Goal: Information Seeking & Learning: Learn about a topic

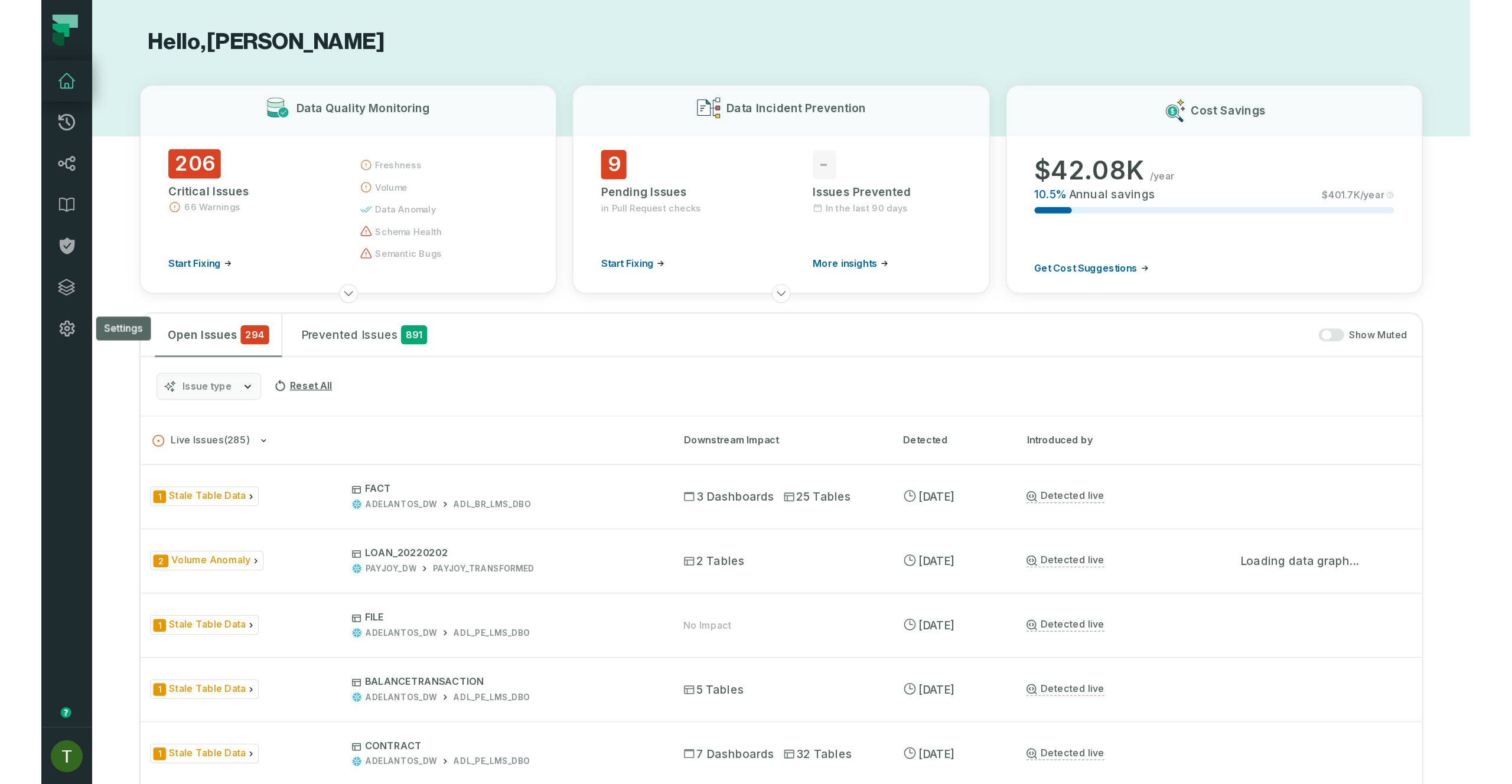
scroll to position [1089, 0]
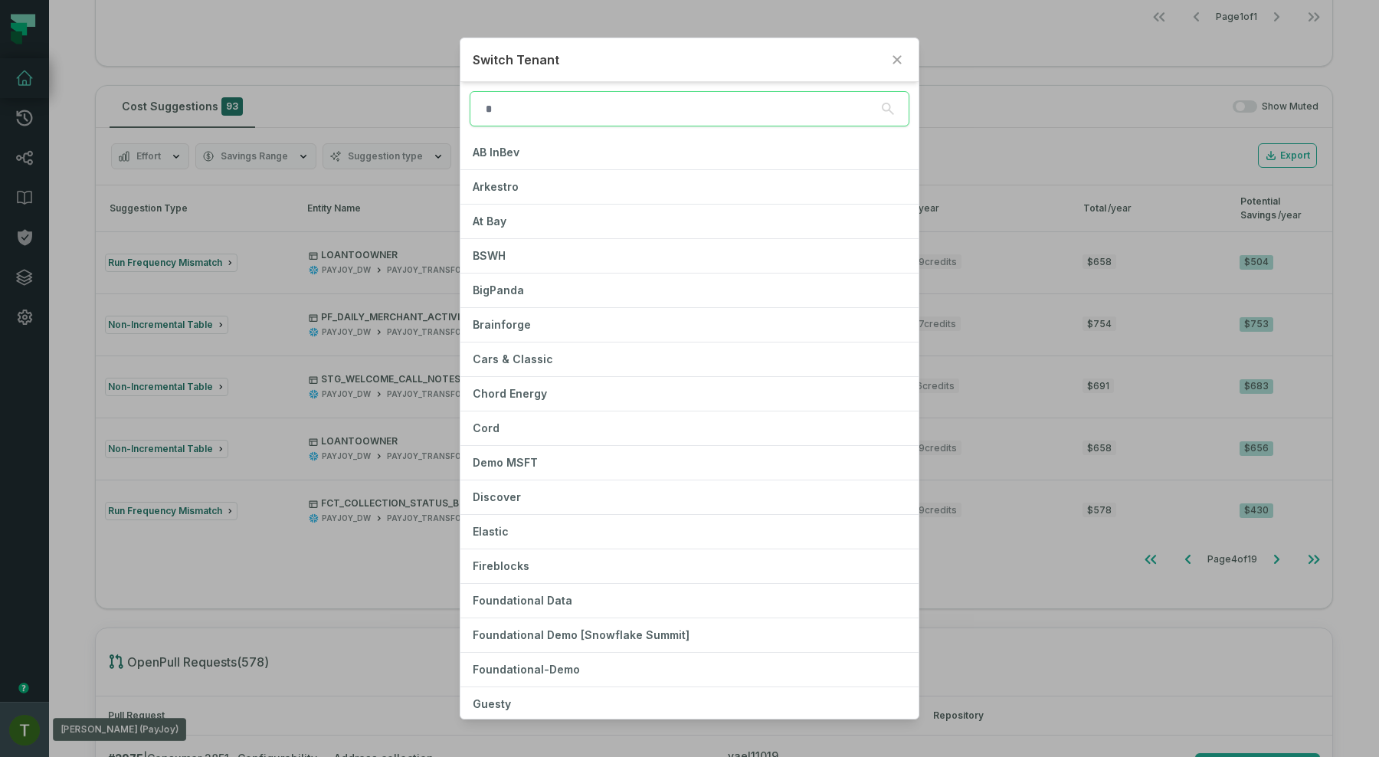
type input "*"
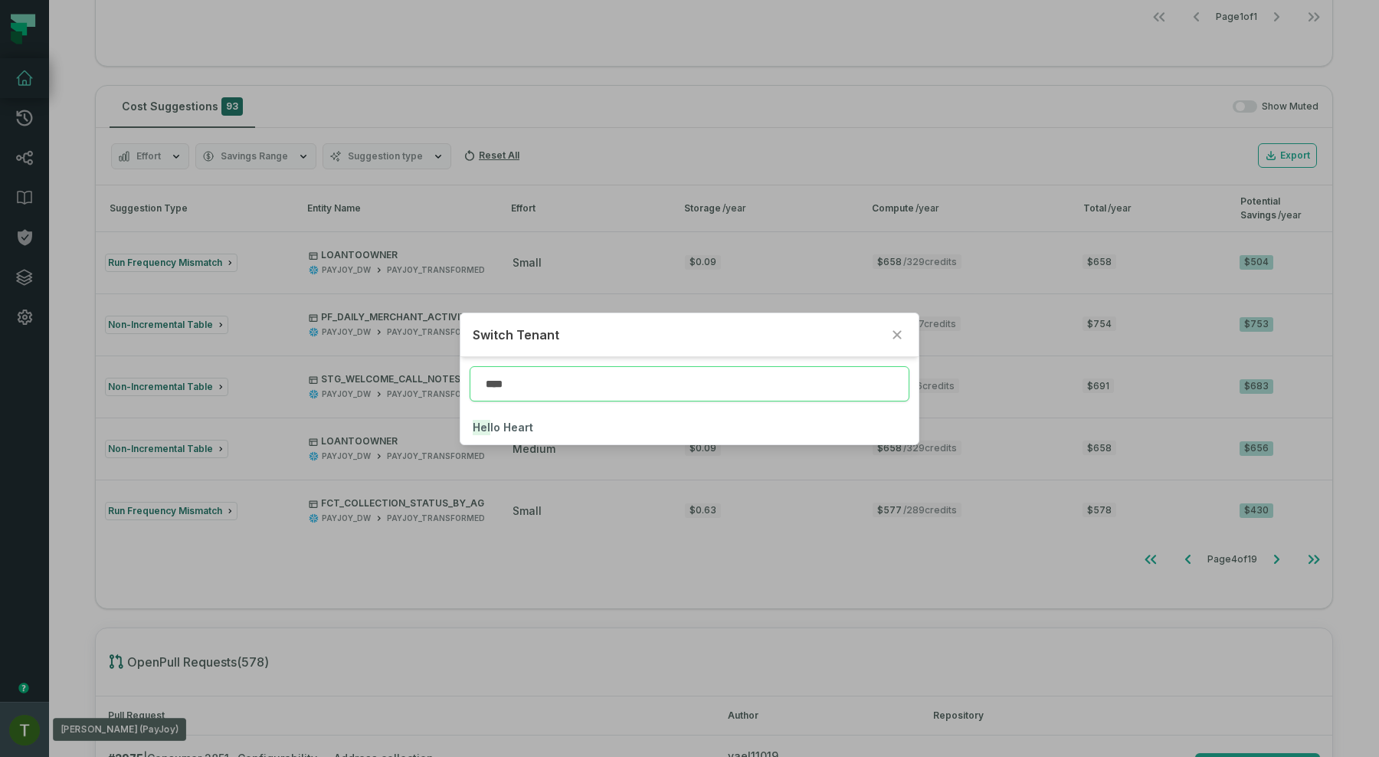
type input "****"
click button "Hell o Heart" at bounding box center [689, 428] width 458 height 34
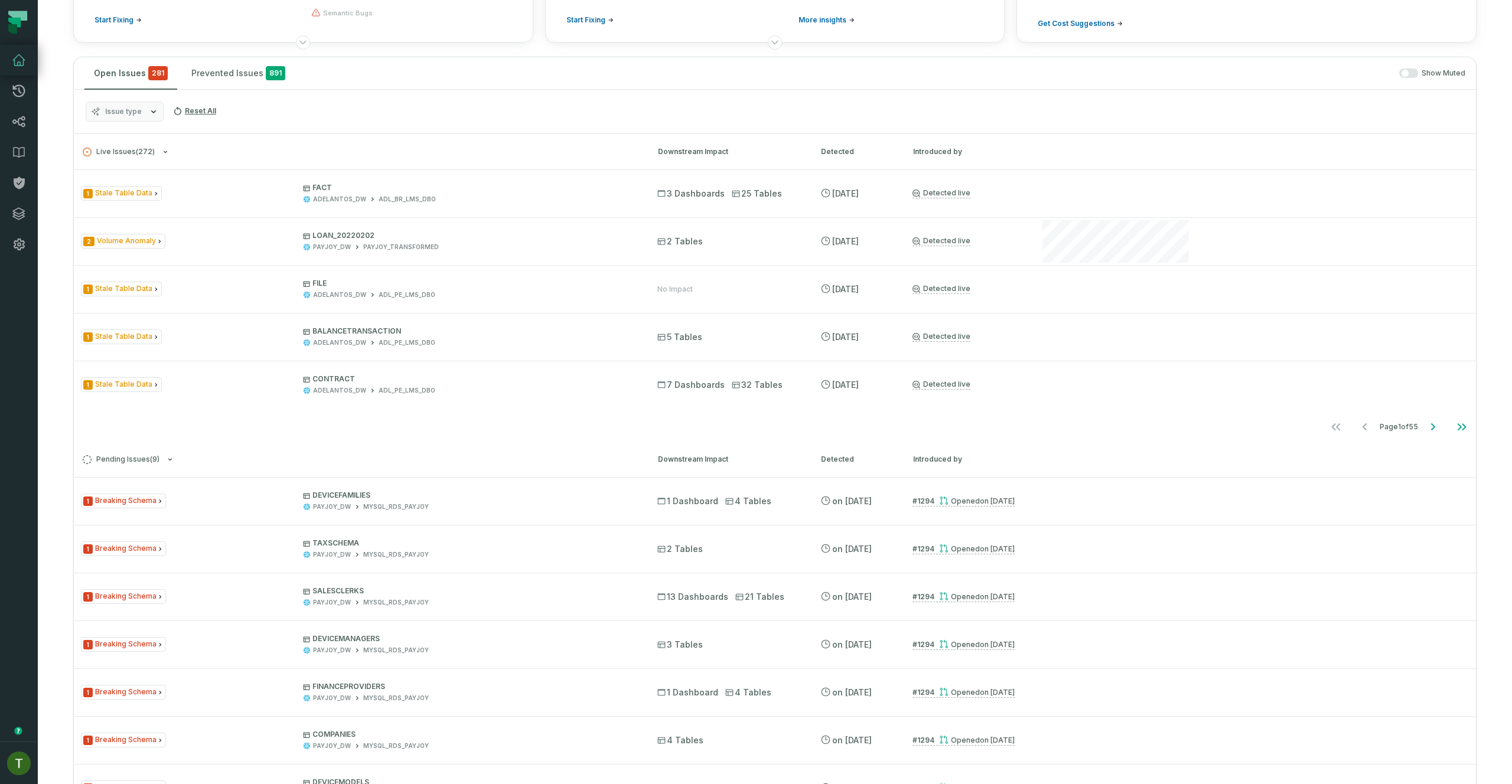
scroll to position [0, 0]
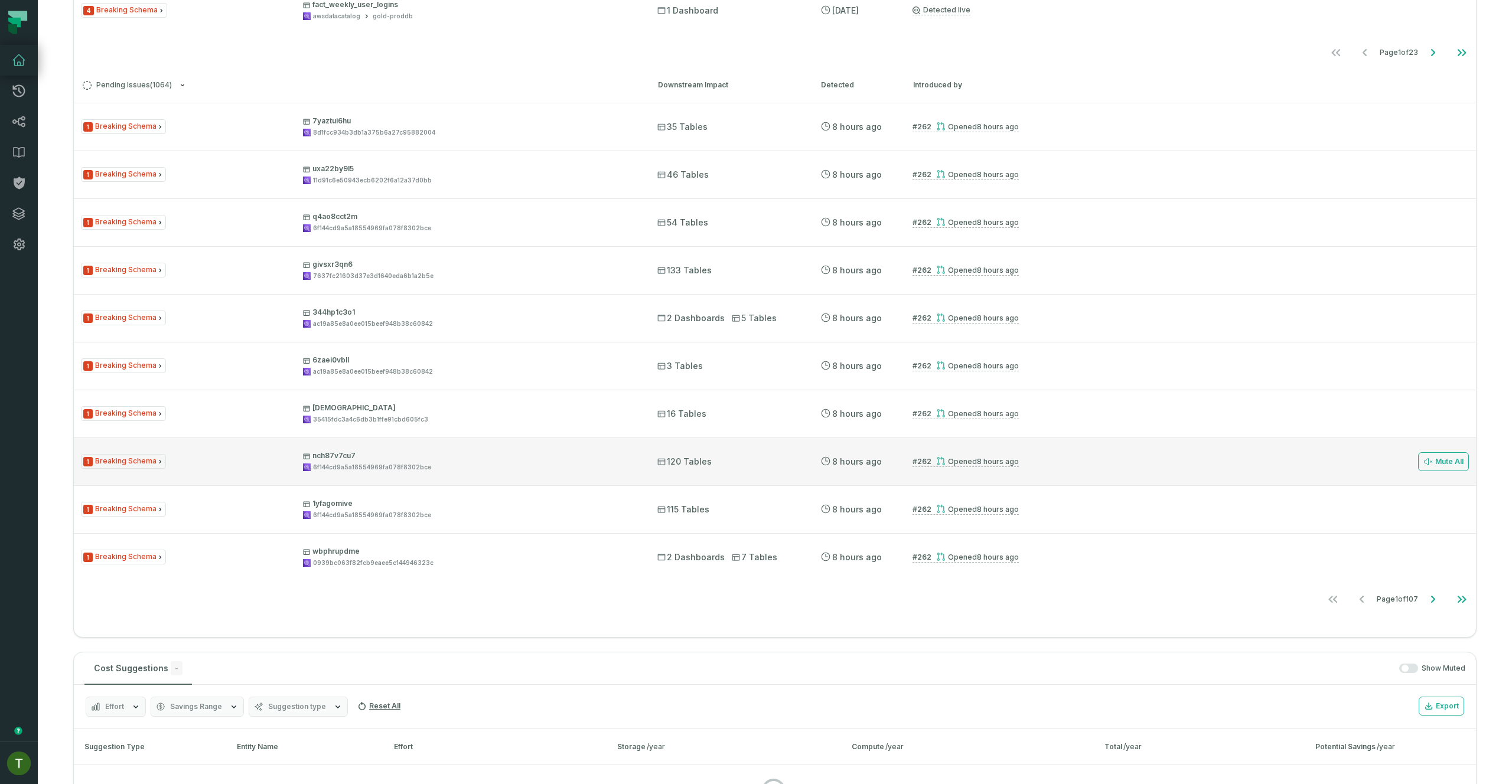
scroll to position [490, 0]
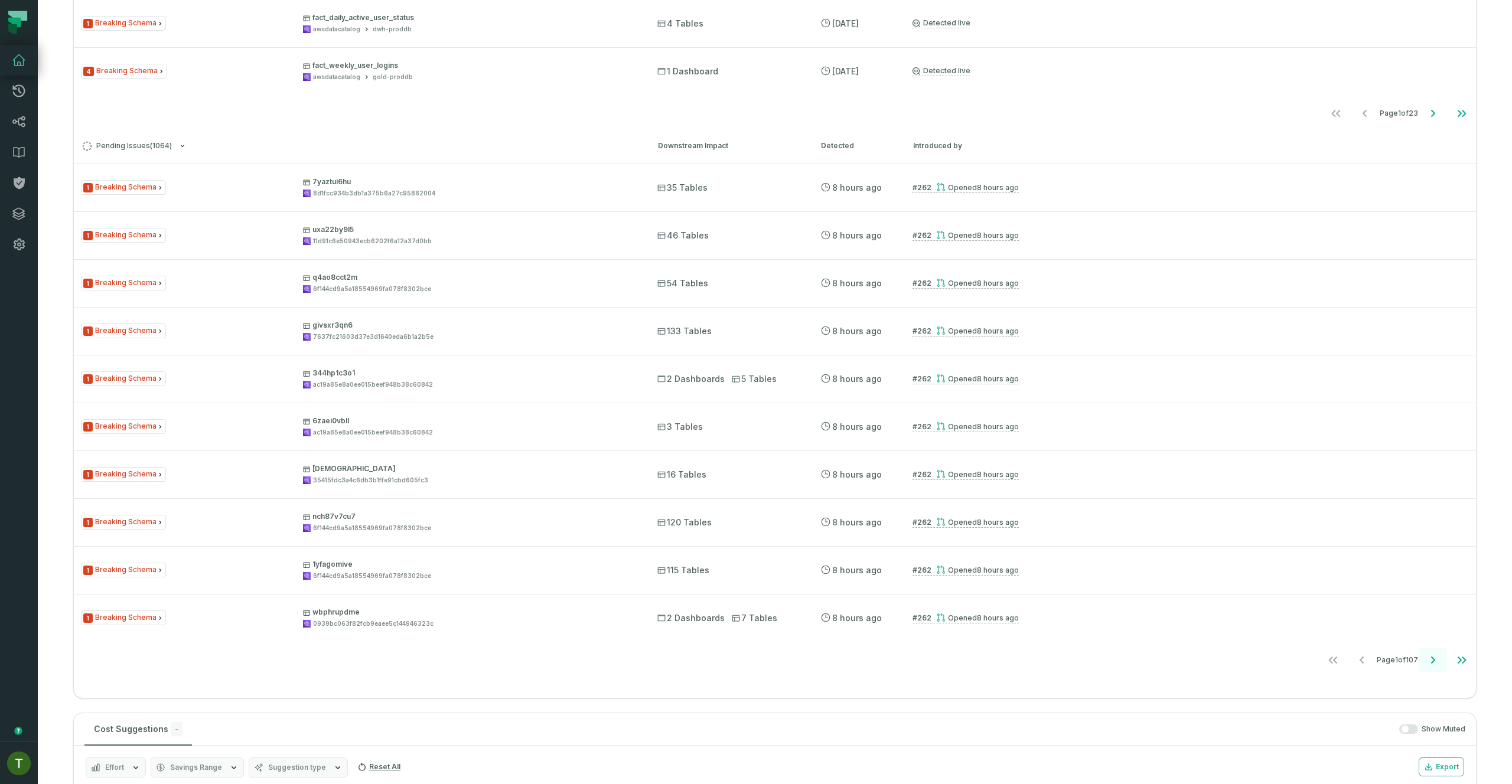
click at [1426, 656] on icon "Go to next page" at bounding box center [1433, 660] width 14 height 14
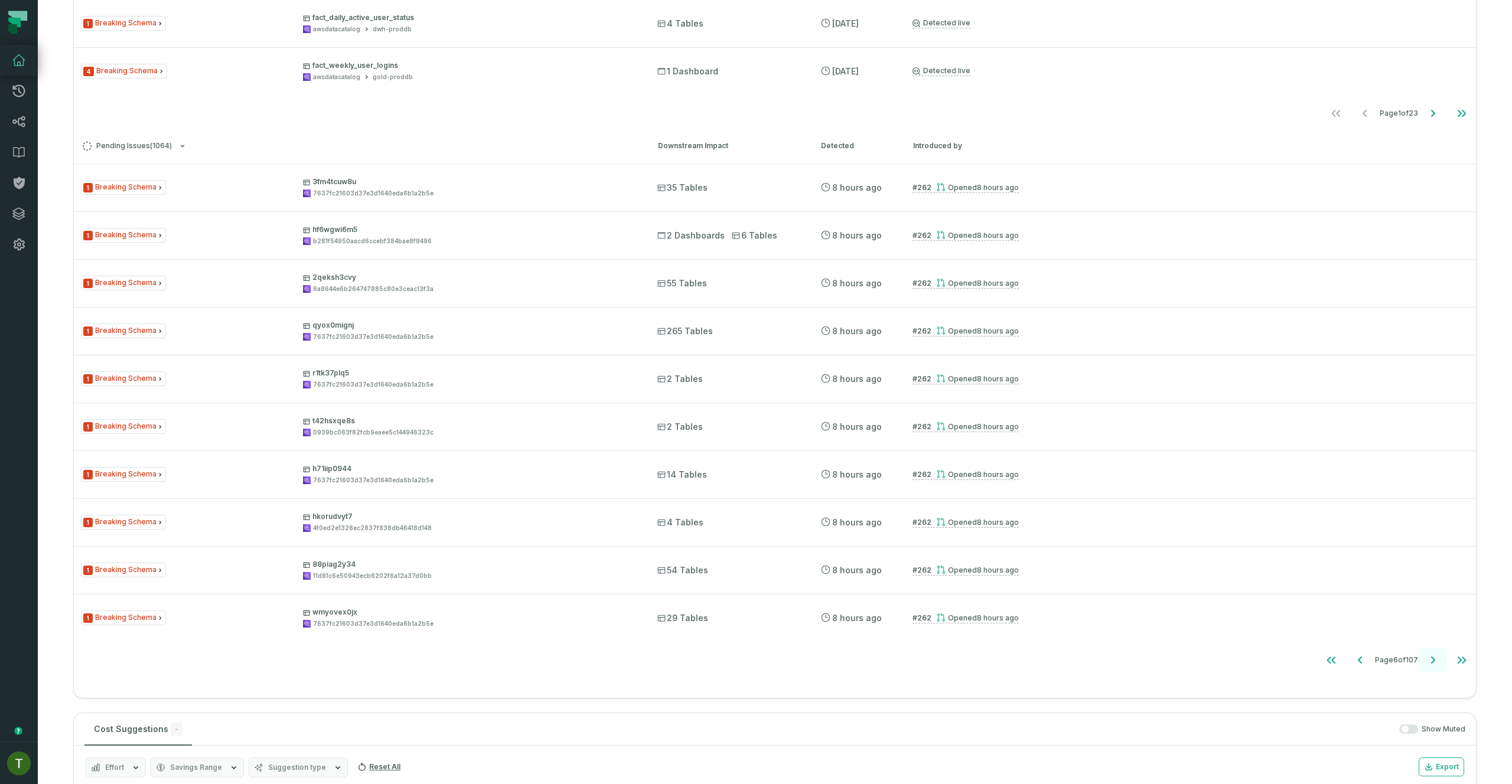
click at [1426, 656] on icon "Go to next page" at bounding box center [1433, 660] width 14 height 14
click at [1426, 655] on icon "Go to next page" at bounding box center [1433, 660] width 14 height 14
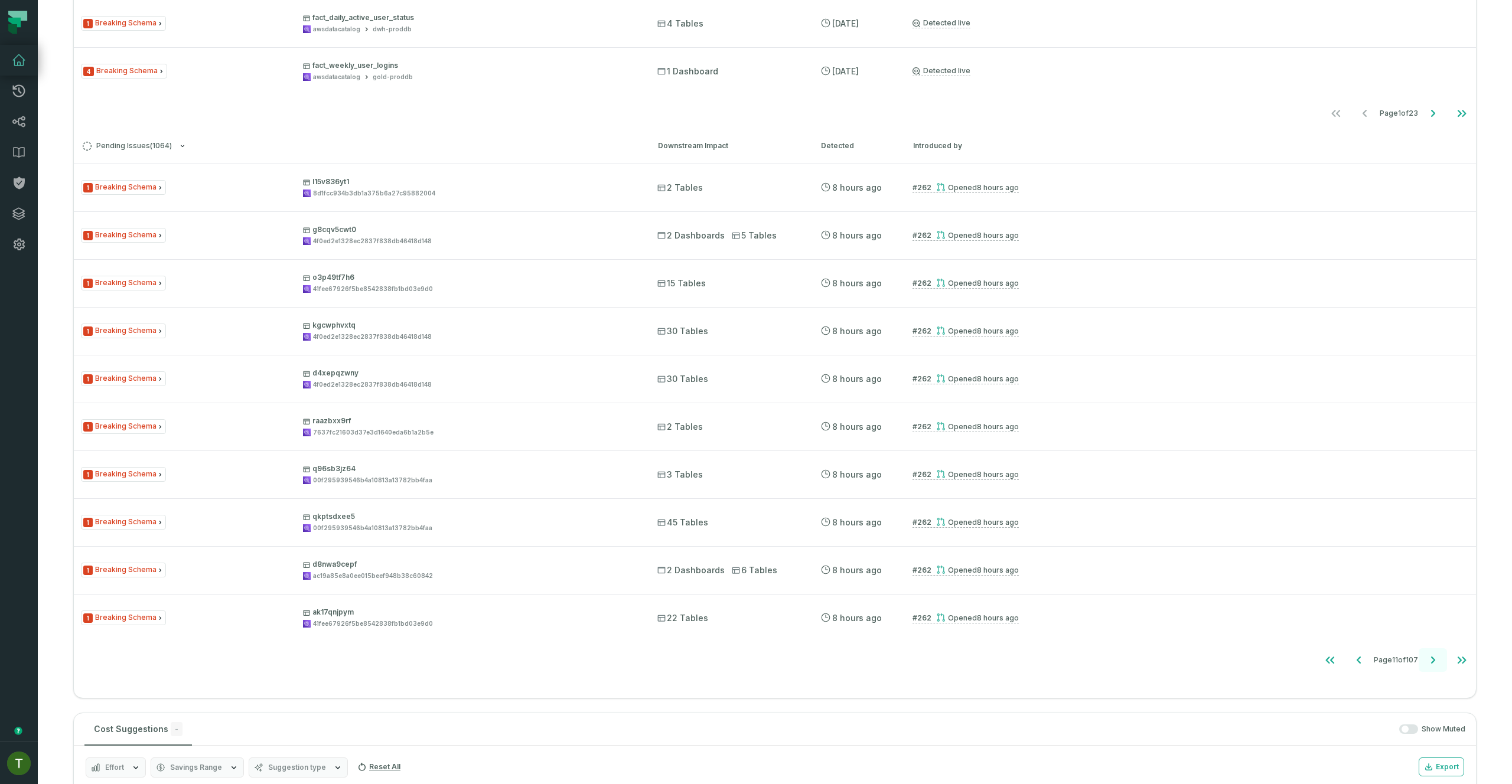
click at [1426, 655] on icon "Go to next page" at bounding box center [1433, 660] width 14 height 14
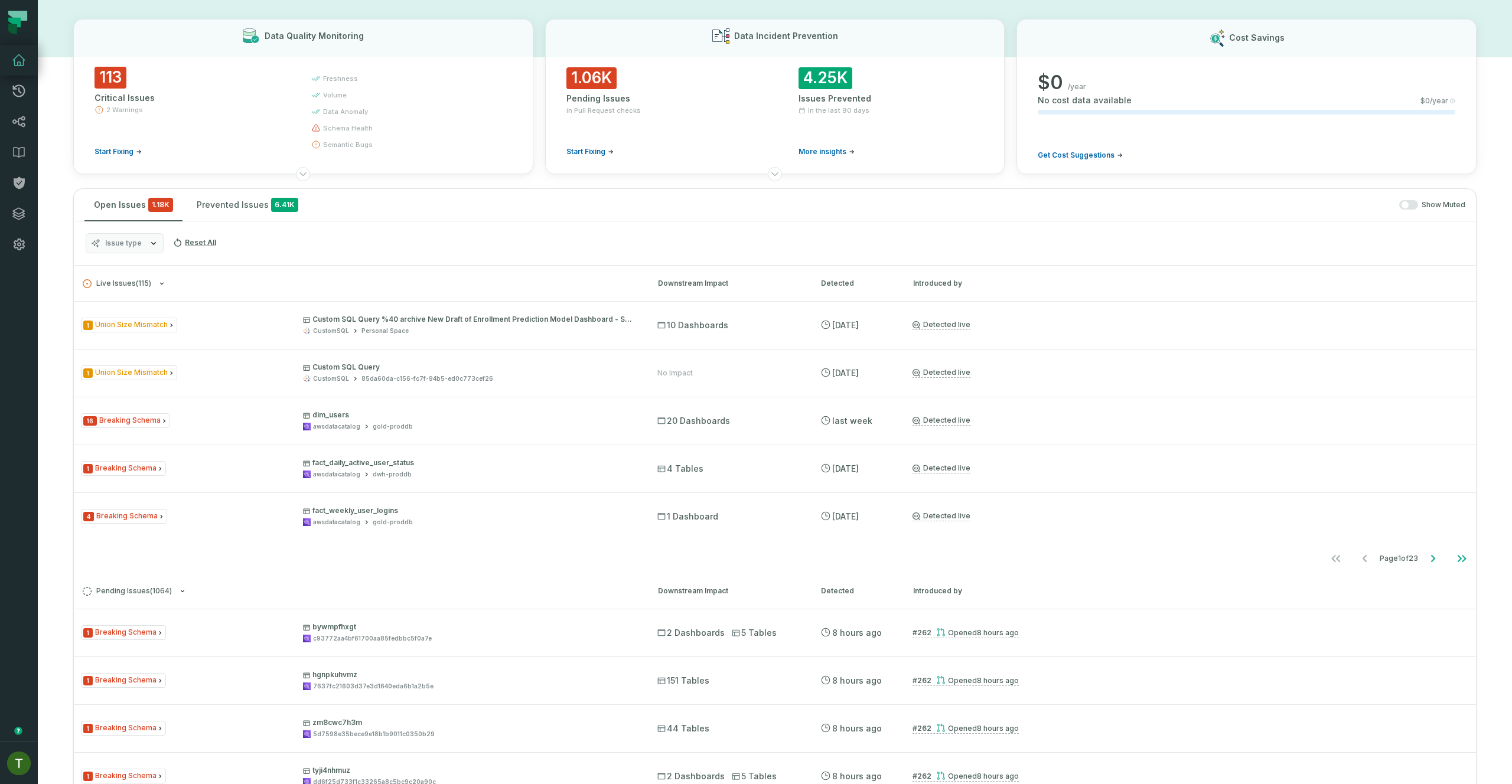
scroll to position [0, 0]
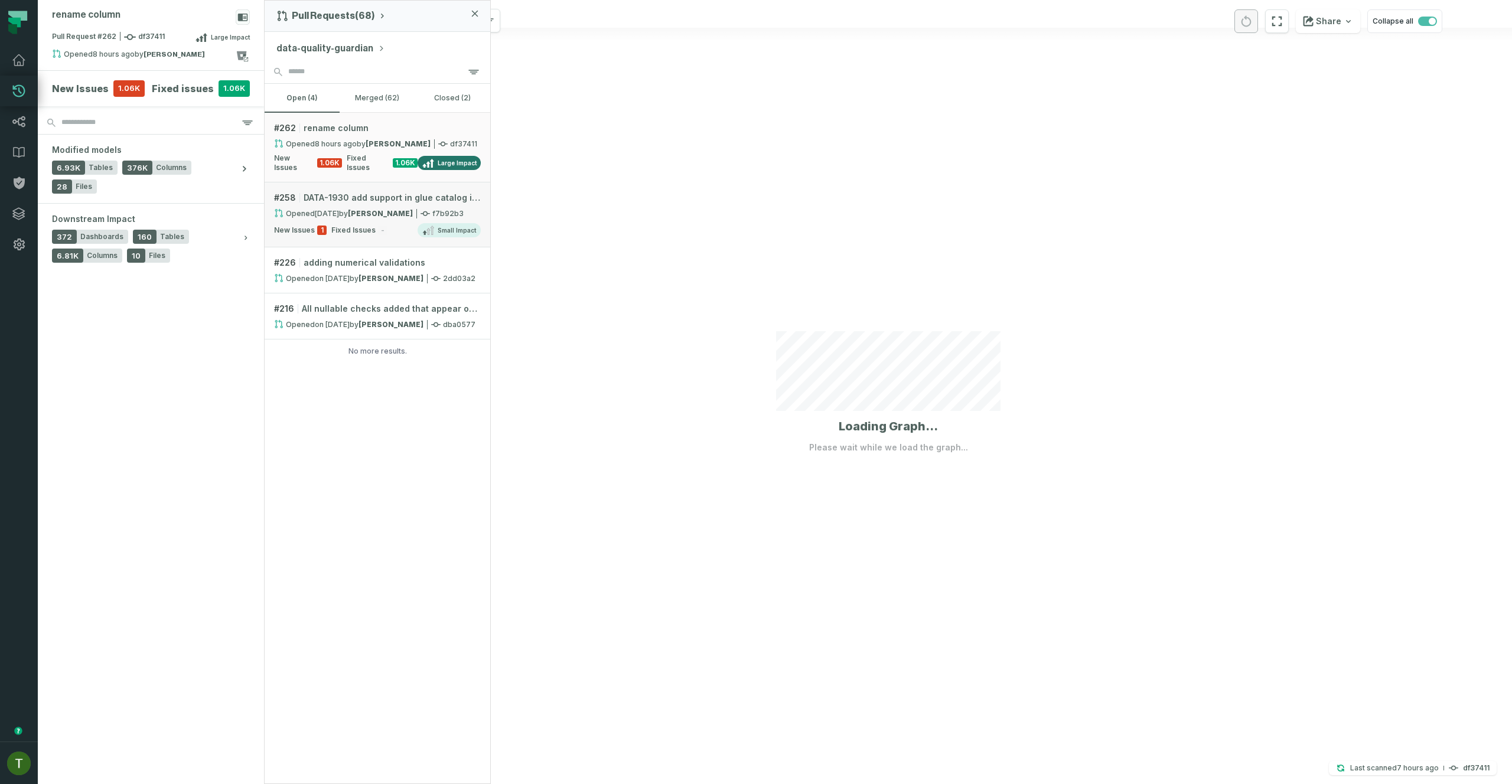
click at [307, 200] on link "# 258 DATA-1930 add support in glue catalog in etl process Opened 8/18/2025, 6:…" at bounding box center [377, 215] width 226 height 65
